Goal: Task Accomplishment & Management: Manage account settings

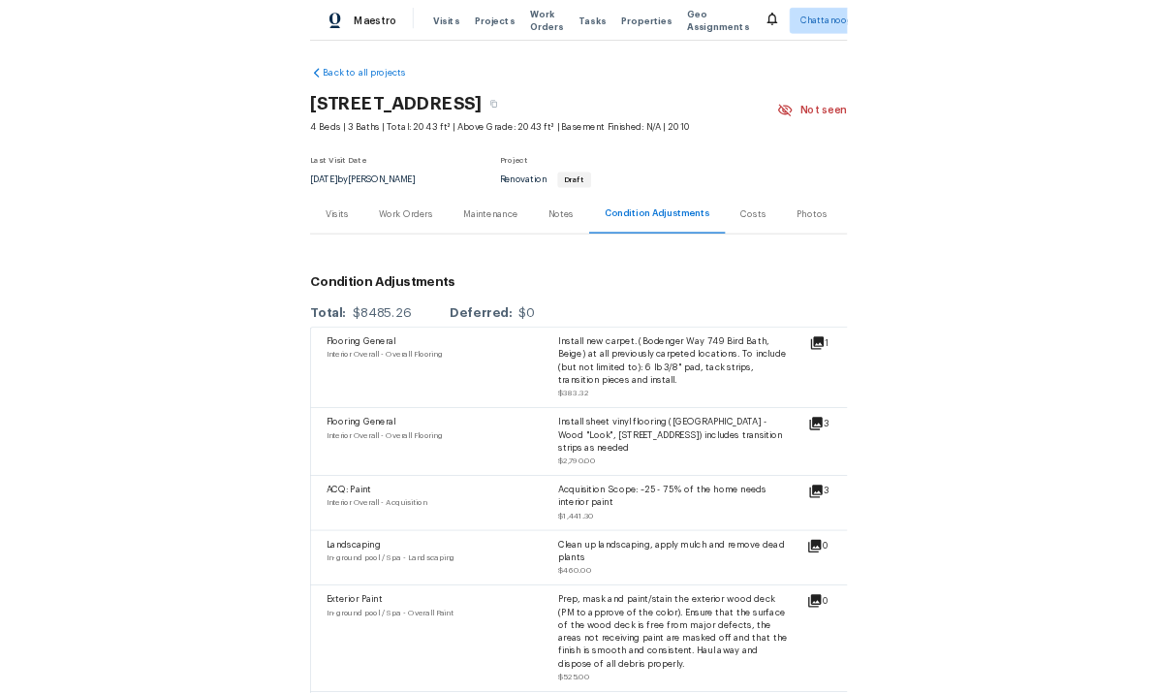
scroll to position [345, 0]
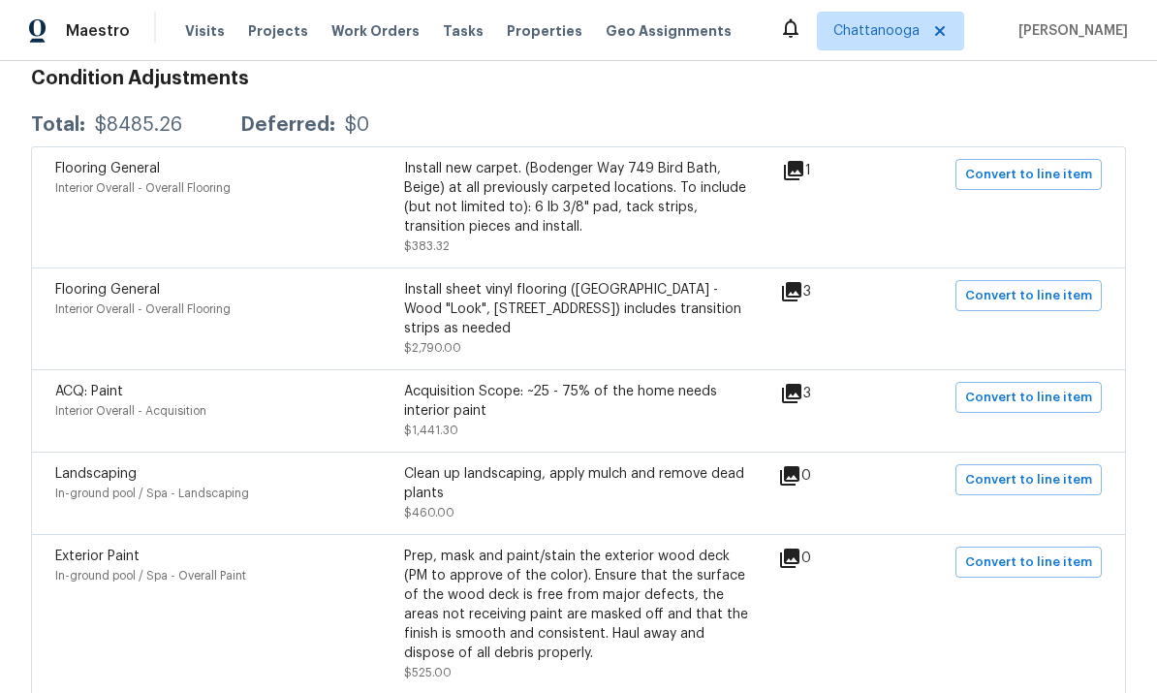
click at [336, 401] on div "Interior Overall - Acquisition" at bounding box center [229, 410] width 349 height 19
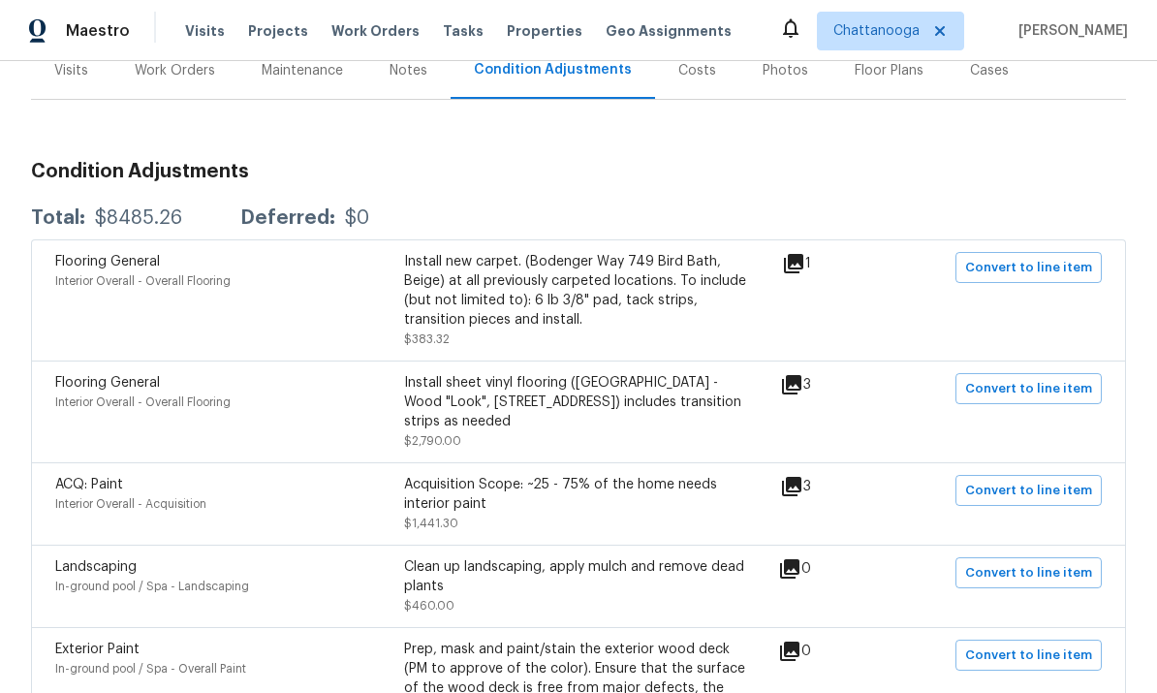
scroll to position [236, 0]
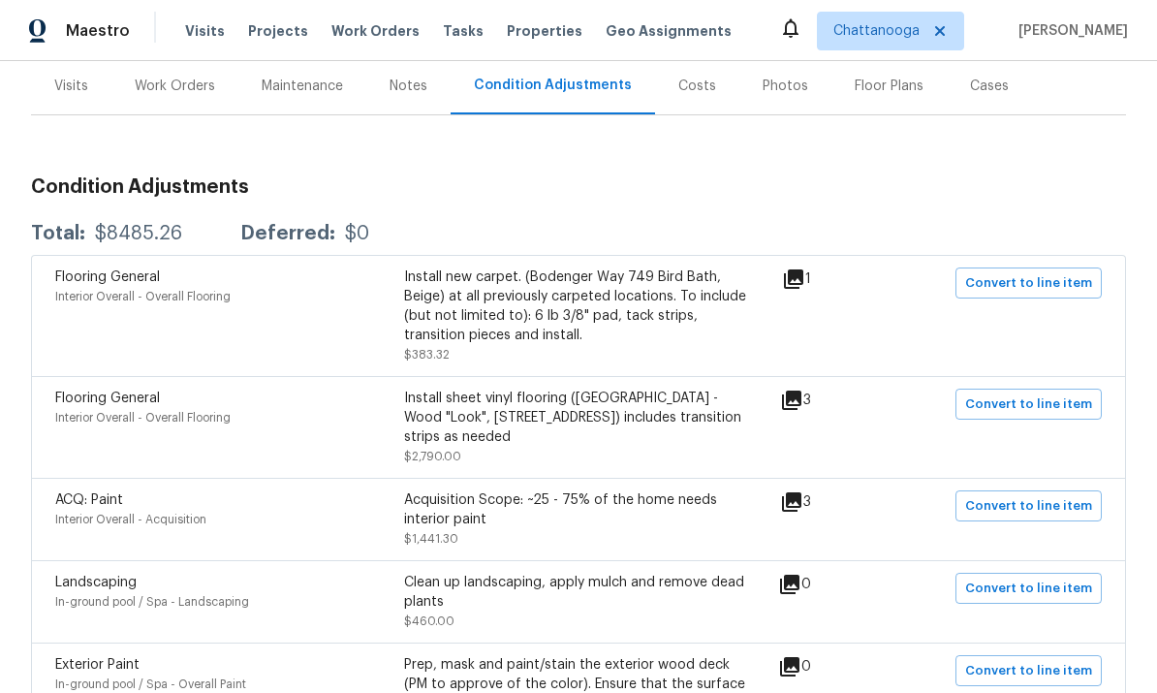
click at [508, 40] on span "Properties" at bounding box center [545, 30] width 76 height 19
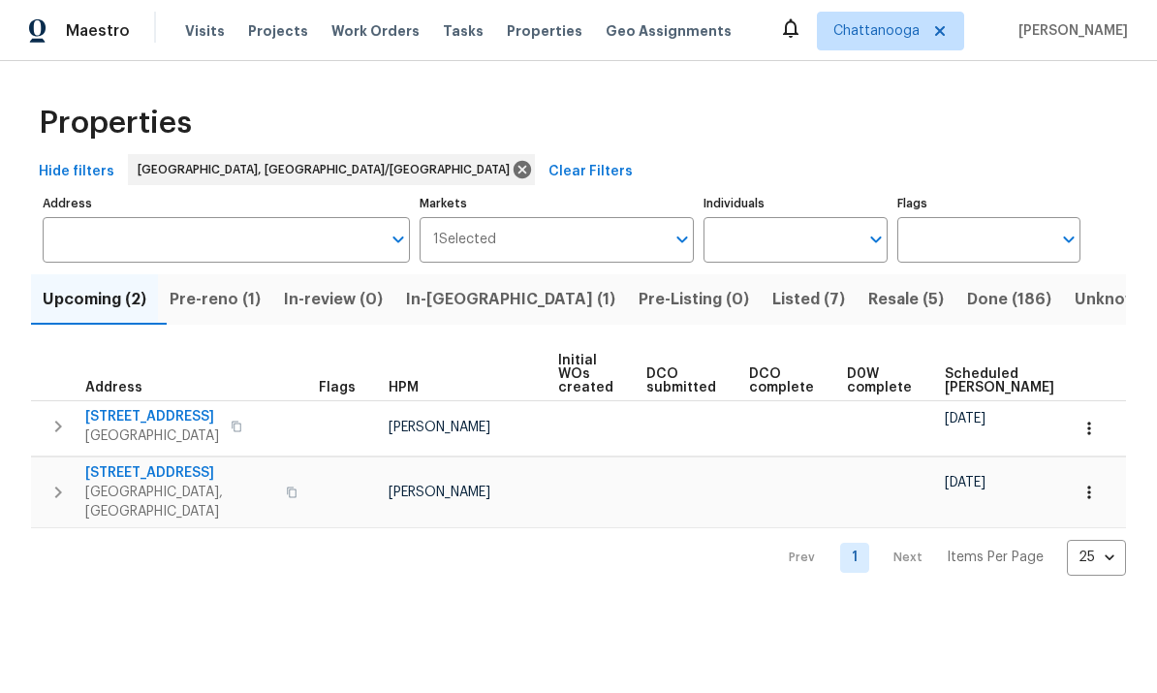
click at [461, 300] on span "In-[GEOGRAPHIC_DATA] (1)" at bounding box center [510, 299] width 209 height 27
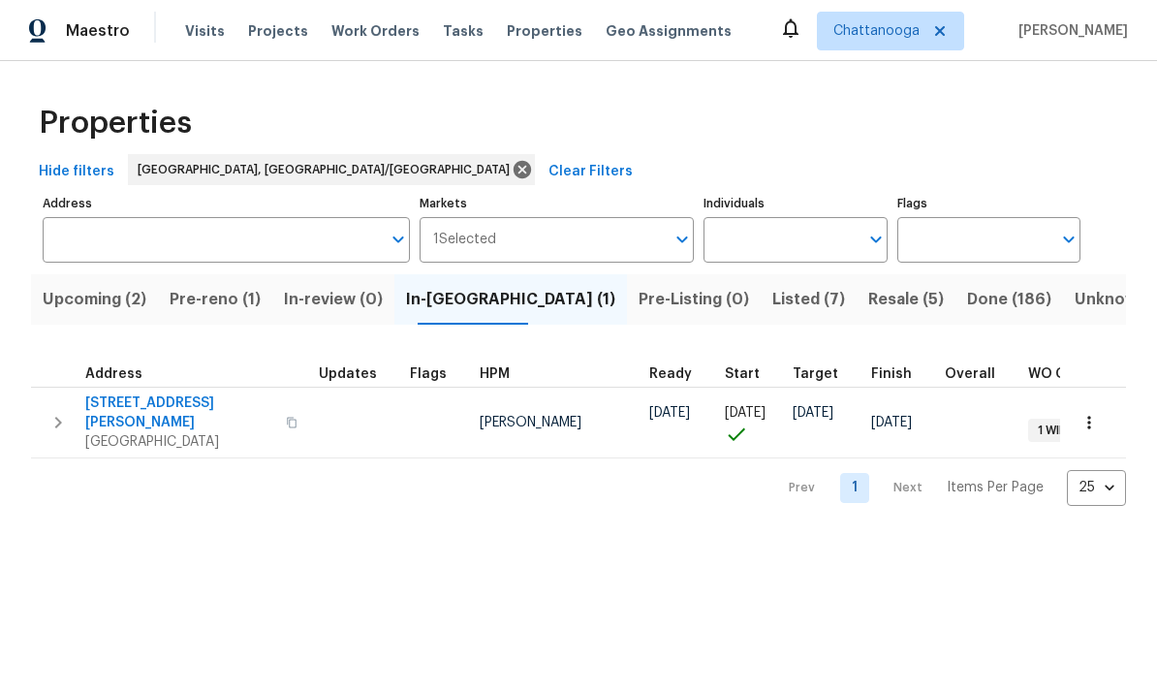
click at [110, 407] on span "[STREET_ADDRESS][PERSON_NAME]" at bounding box center [179, 412] width 189 height 39
click at [201, 51] on div "Maestro Visits Projects Work Orders Tasks Properties Geo Assignments [GEOGRAPHI…" at bounding box center [578, 30] width 1157 height 61
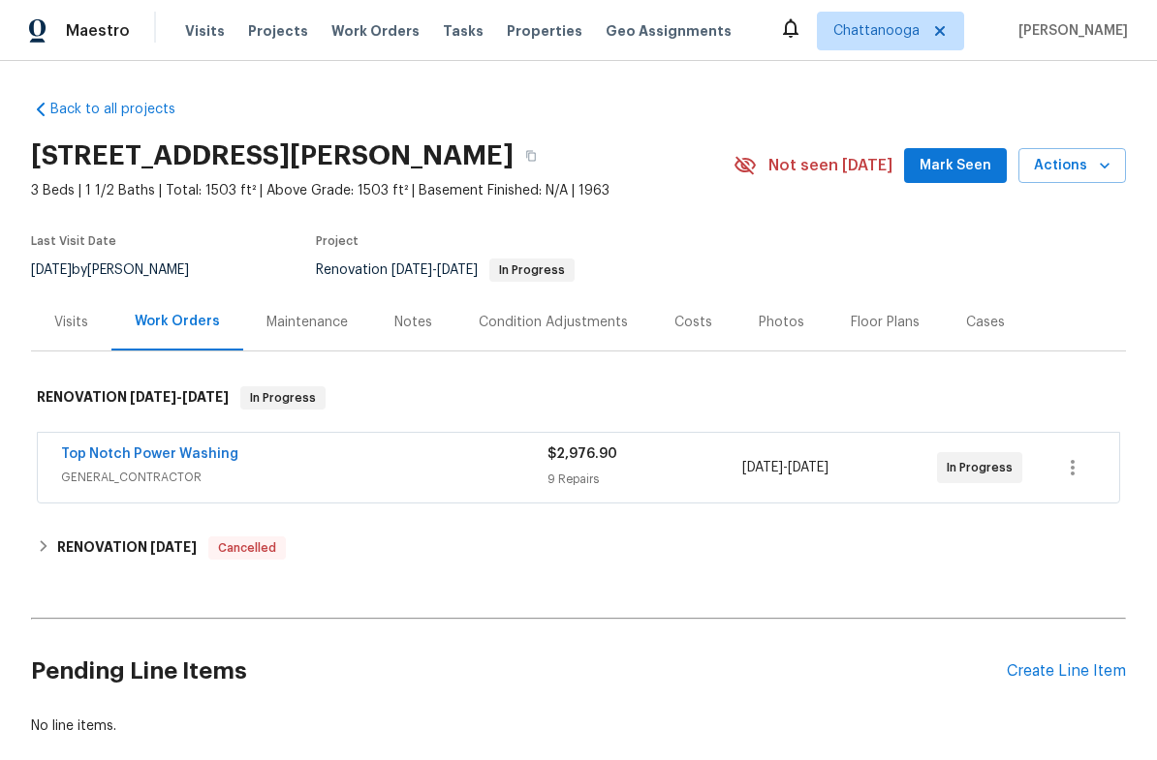
click at [133, 456] on link "Top Notch Power Washing" at bounding box center [149, 454] width 177 height 14
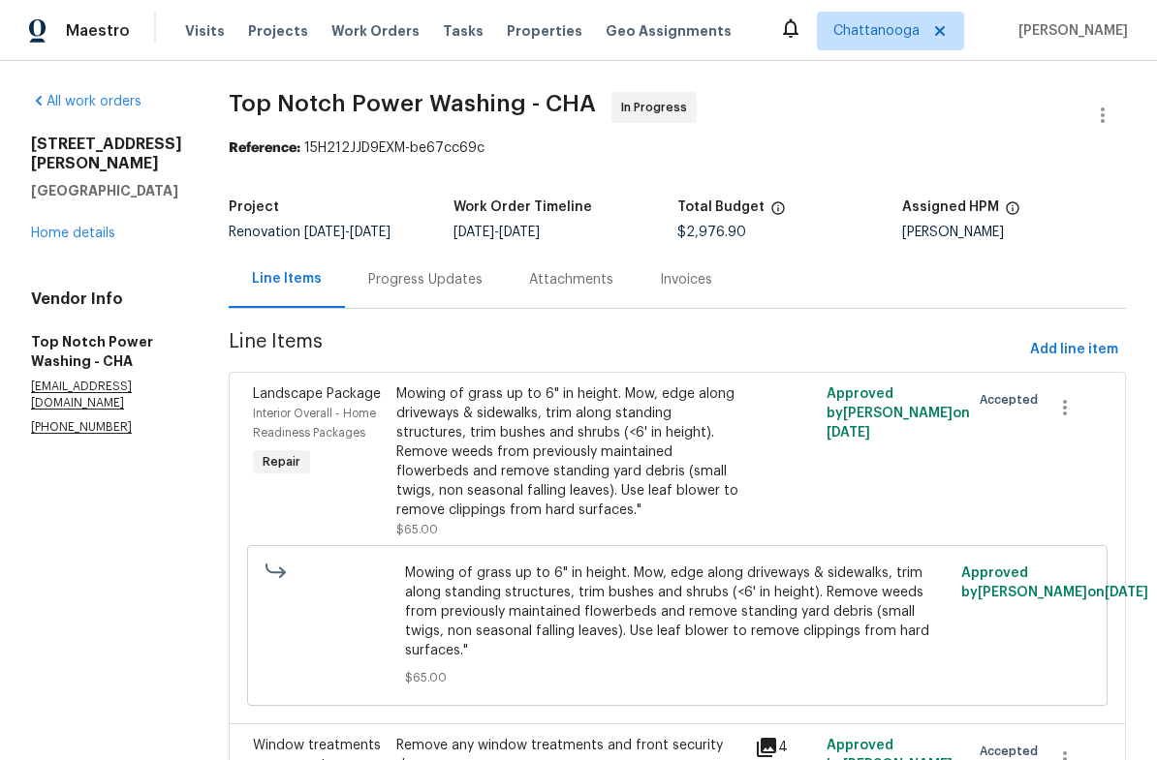
click at [85, 240] on link "Home details" at bounding box center [73, 234] width 84 height 14
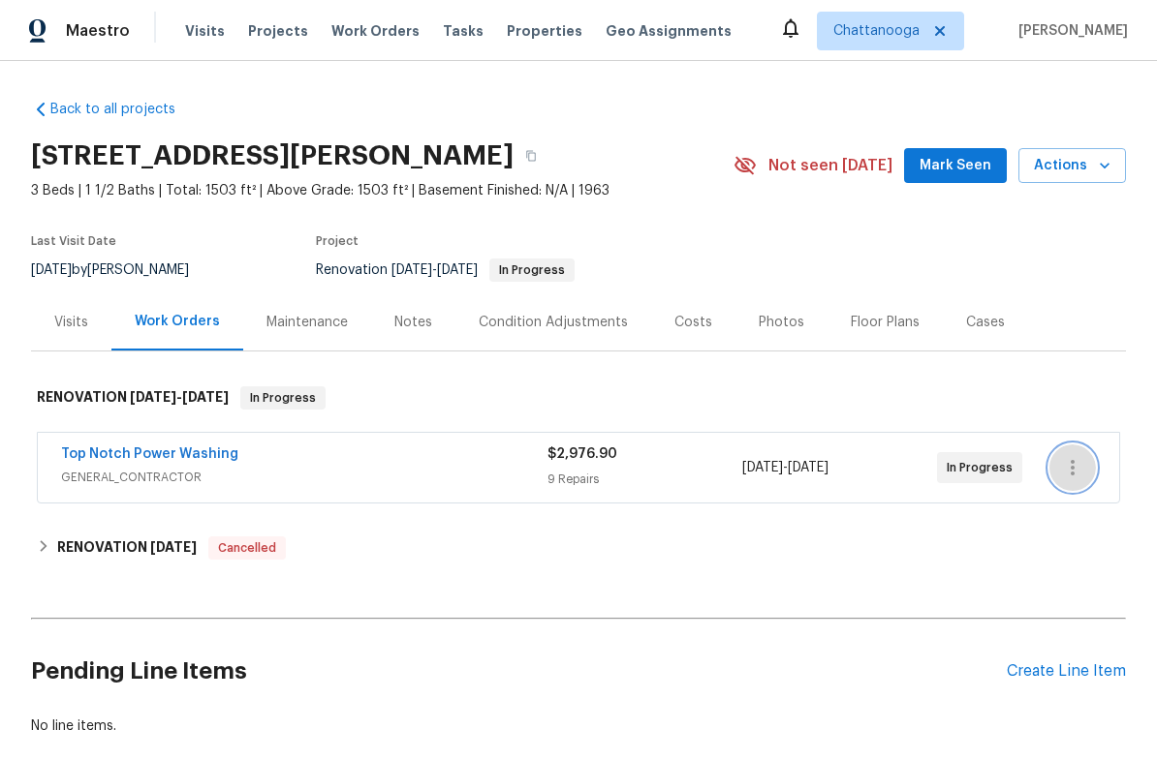
click at [1084, 485] on button "button" at bounding box center [1072, 468] width 46 height 46
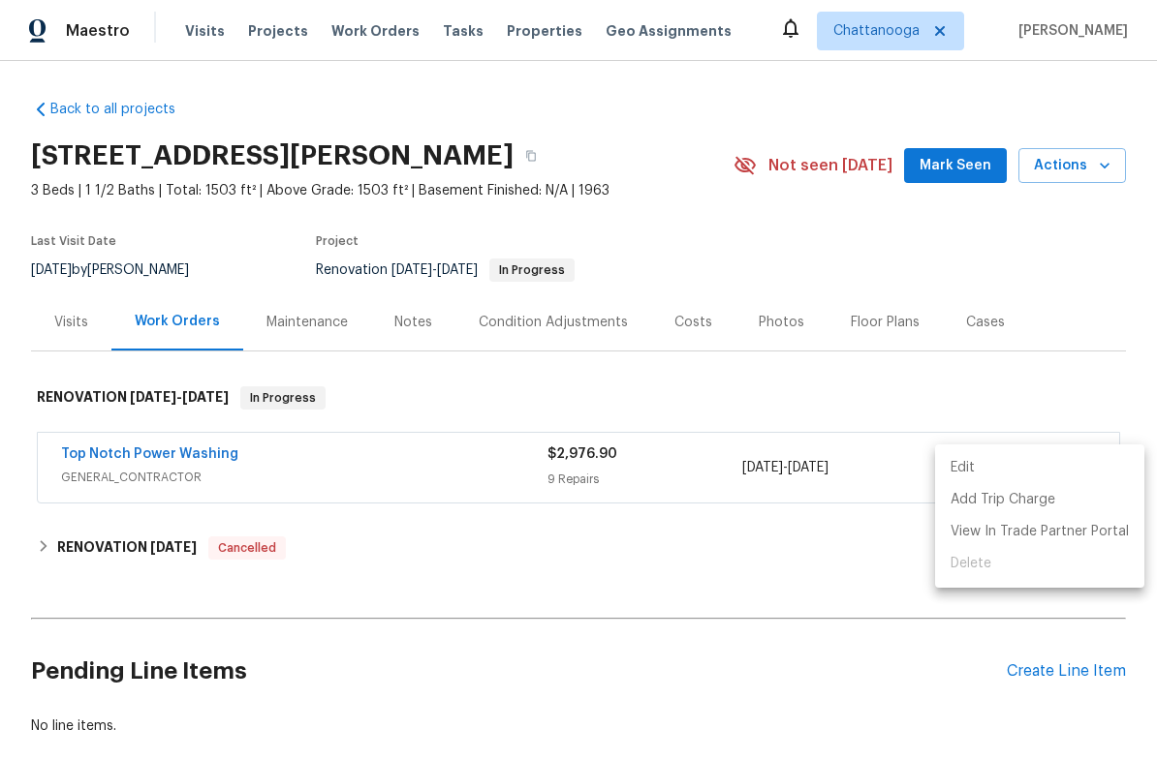
click at [998, 475] on li "Edit" at bounding box center [1039, 468] width 209 height 32
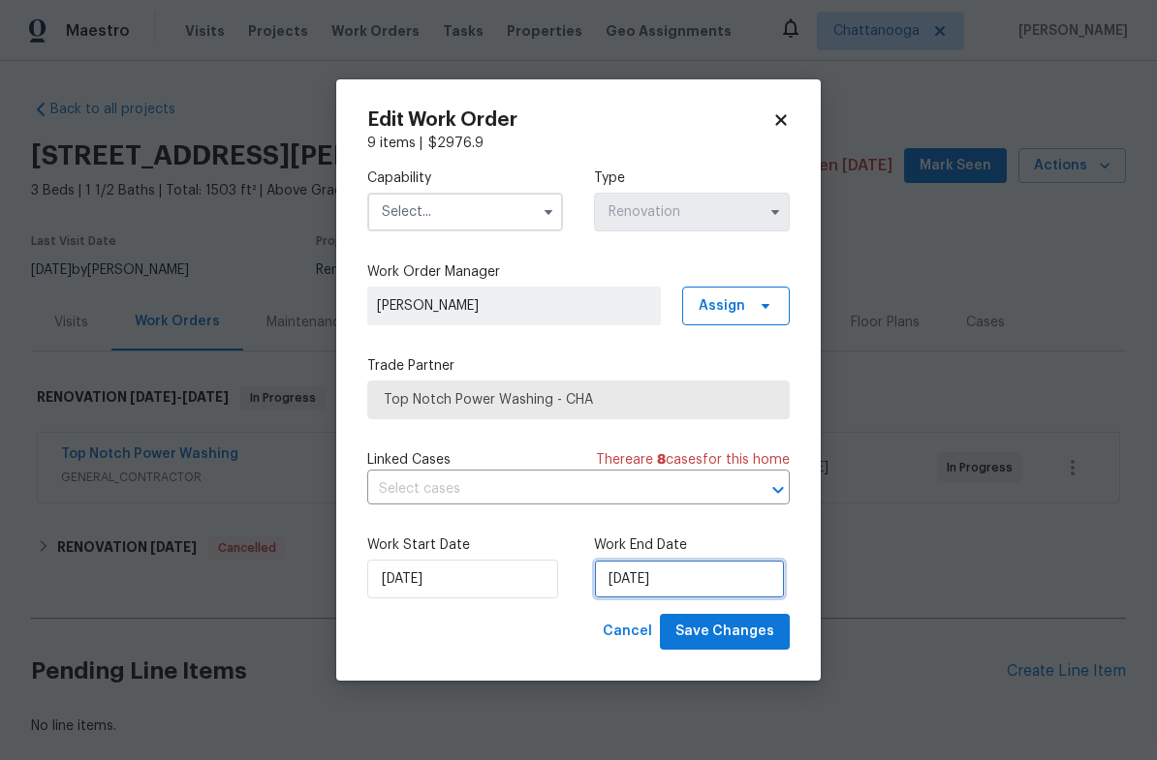
click at [694, 588] on input "10/2/2025" at bounding box center [689, 579] width 191 height 39
select select "9"
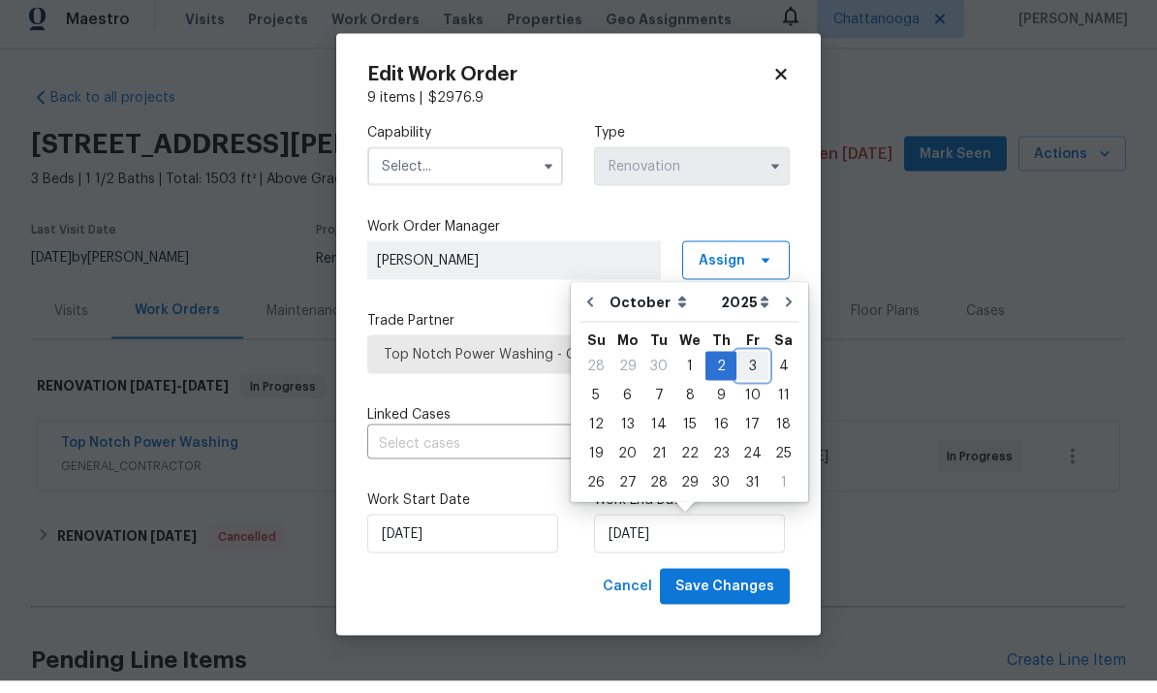
click at [746, 364] on div "3" at bounding box center [752, 377] width 32 height 27
type input "10/3/2025"
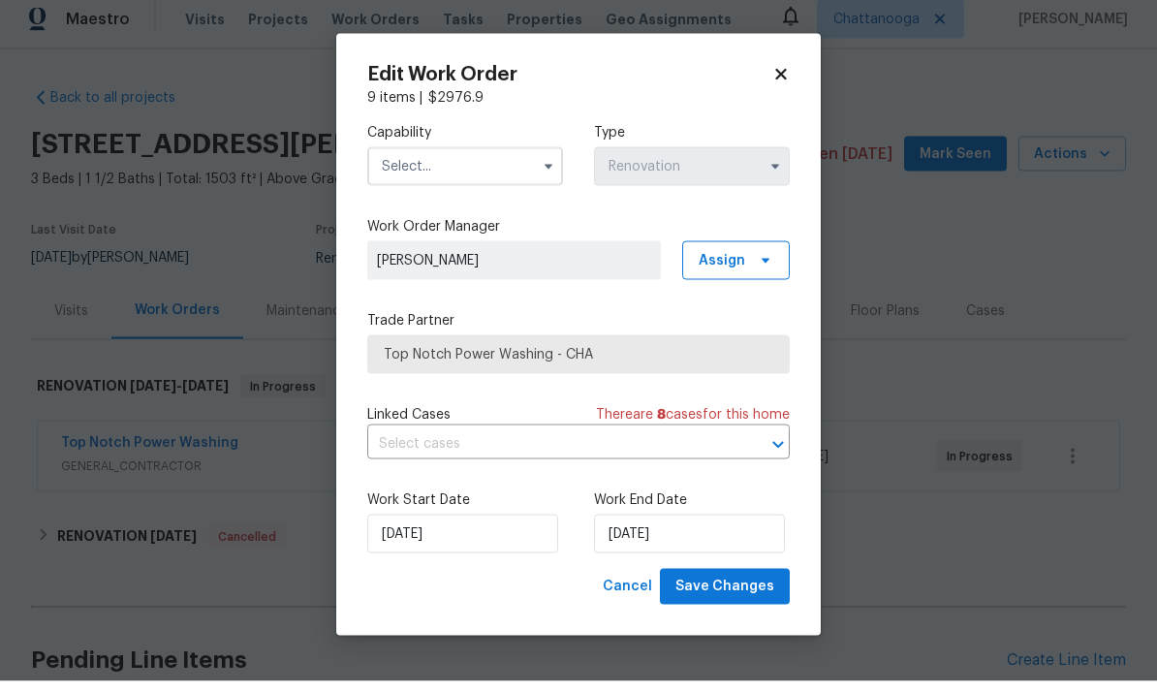
scroll to position [13, 0]
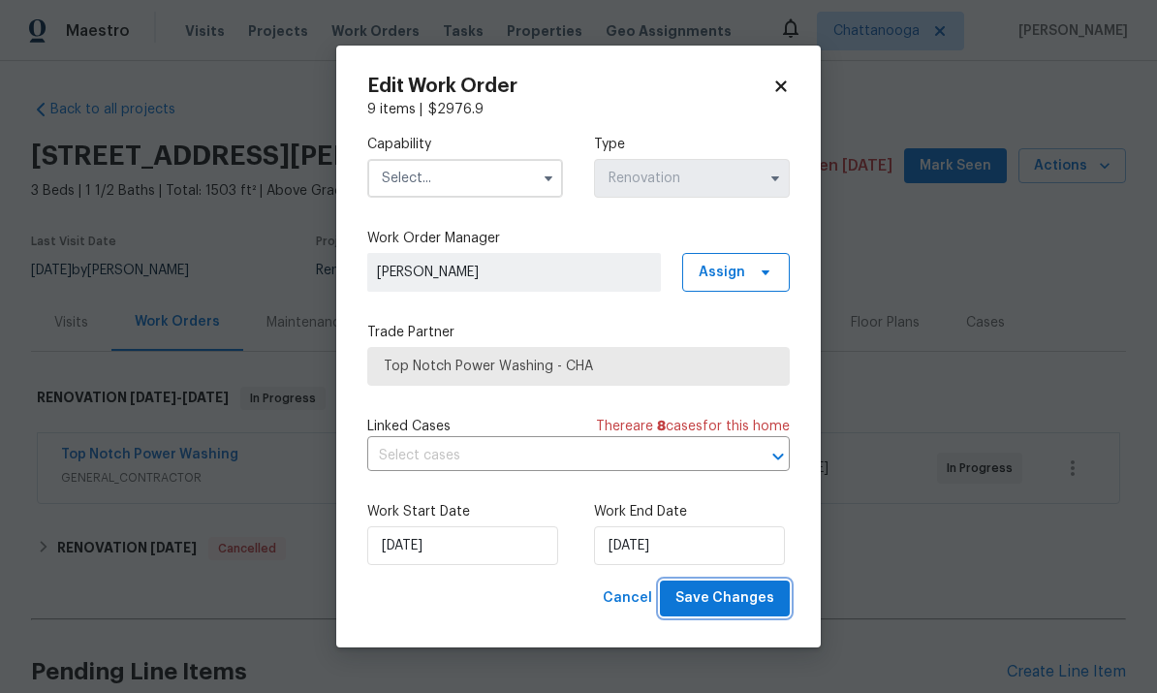
click at [747, 597] on span "Save Changes" at bounding box center [724, 598] width 99 height 24
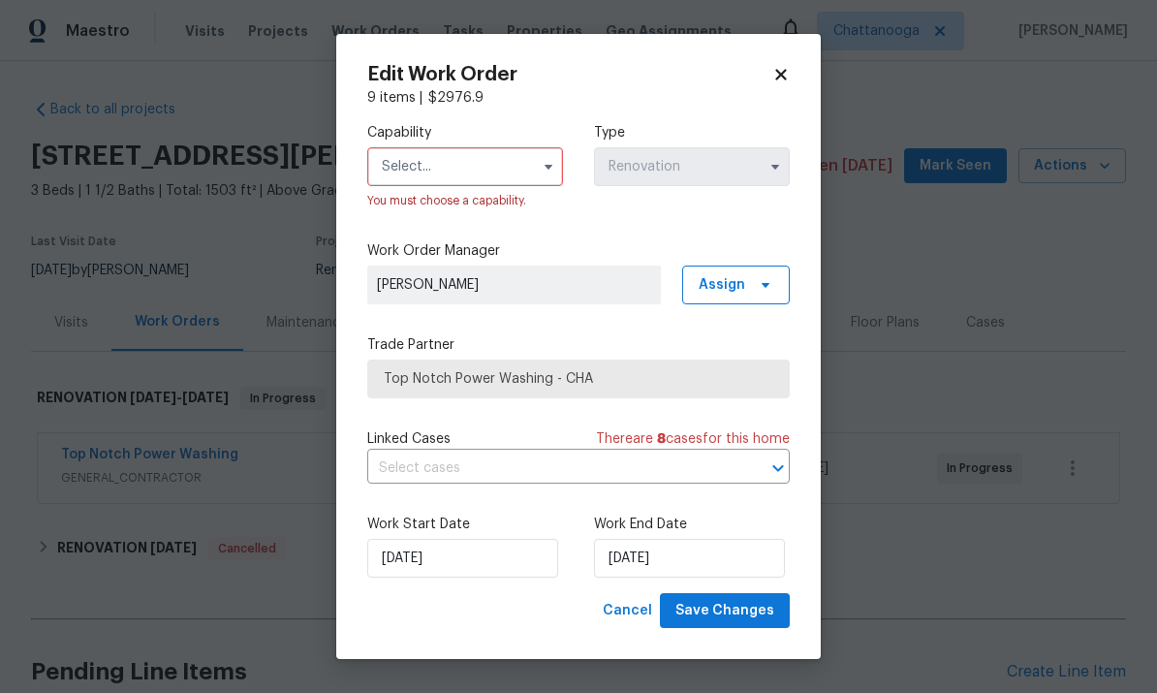
click at [509, 168] on input "text" at bounding box center [465, 166] width 196 height 39
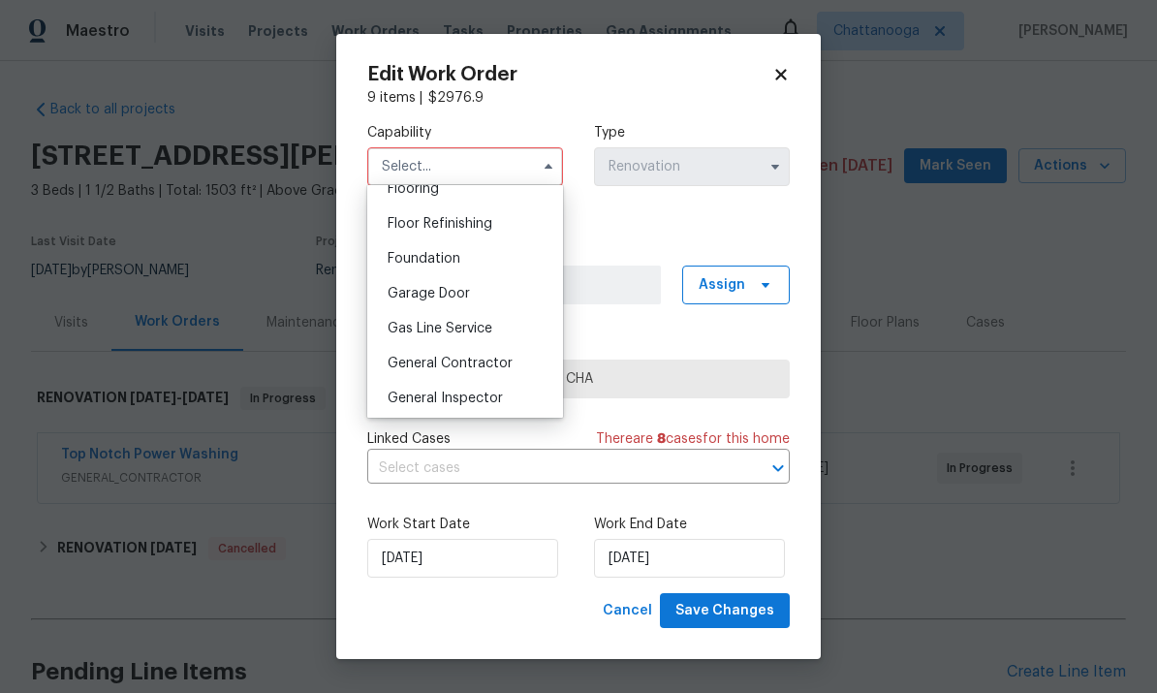
scroll to position [771, 0]
click at [478, 364] on span "General Contractor" at bounding box center [449, 362] width 125 height 14
type input "General Contractor"
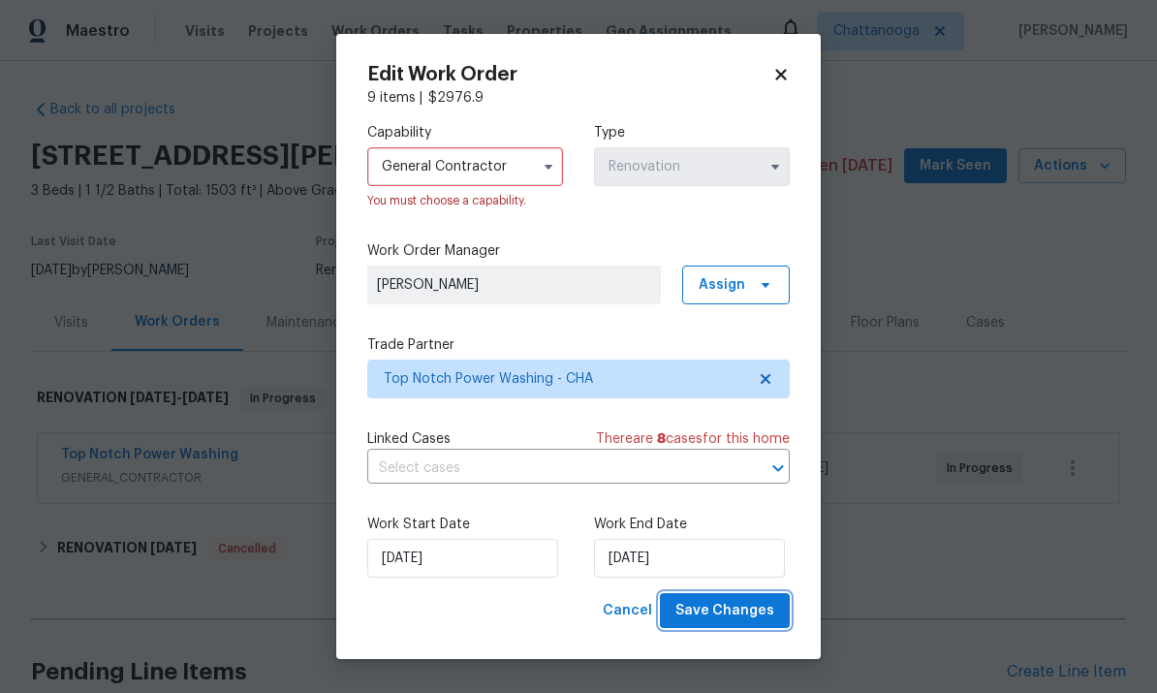
click at [751, 625] on button "Save Changes" at bounding box center [725, 611] width 130 height 36
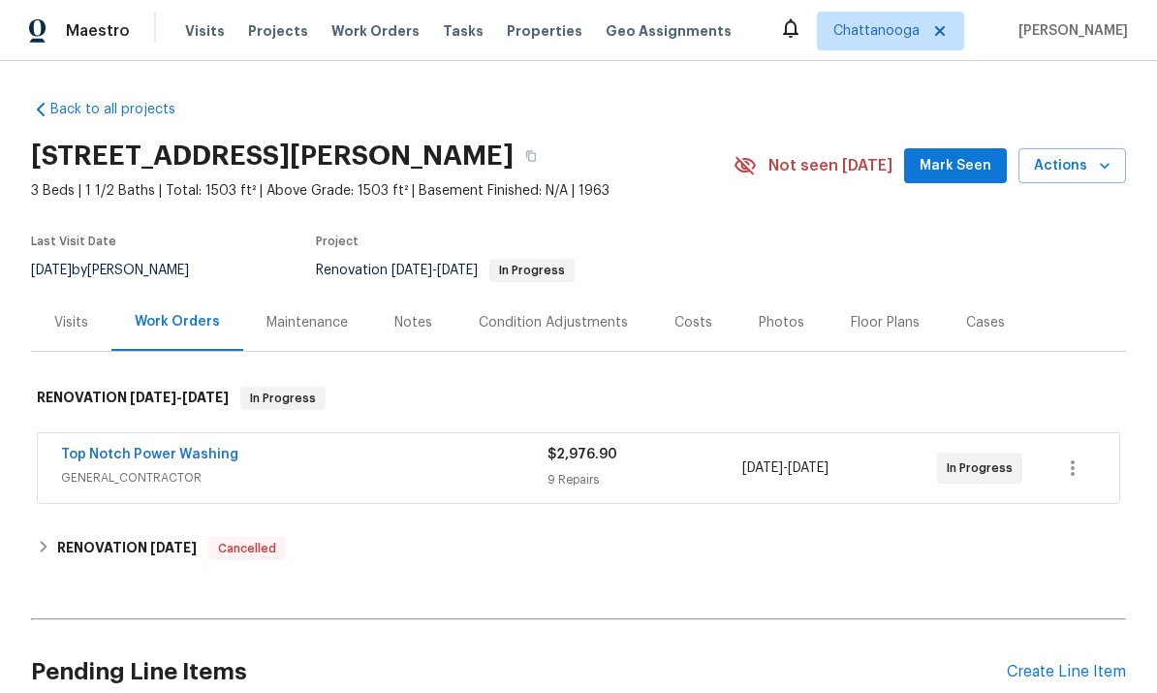
scroll to position [0, 0]
click at [1083, 474] on icon "button" at bounding box center [1072, 467] width 23 height 23
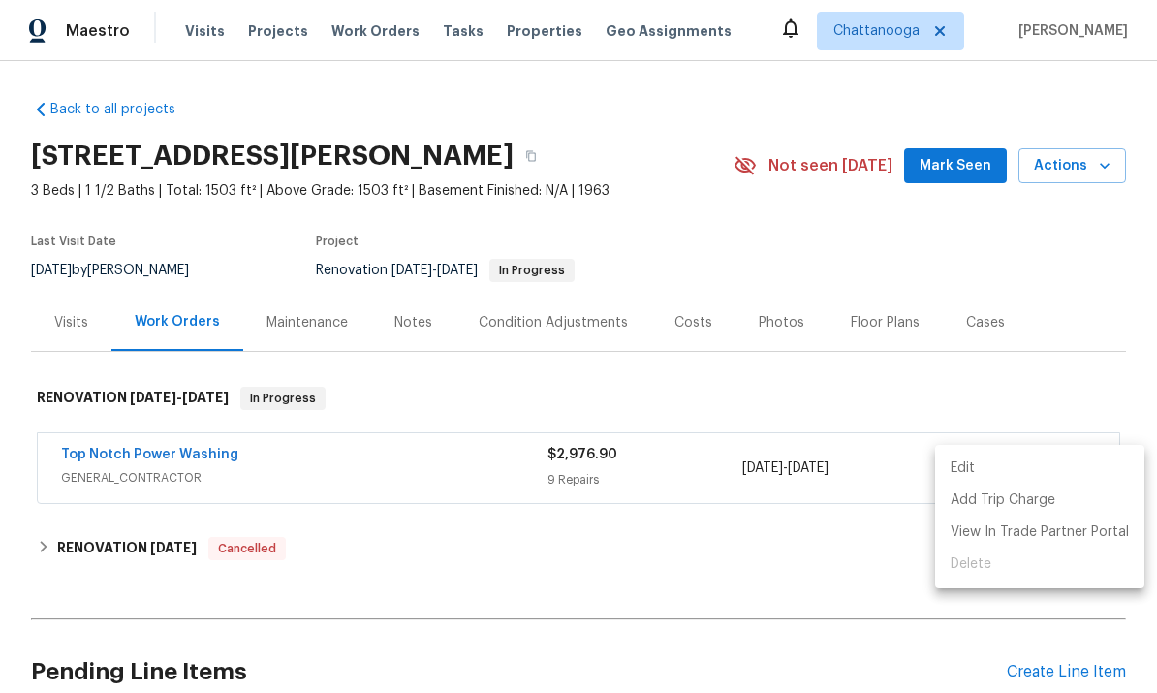
click at [865, 563] on div at bounding box center [578, 346] width 1157 height 693
